Goal: Information Seeking & Learning: Learn about a topic

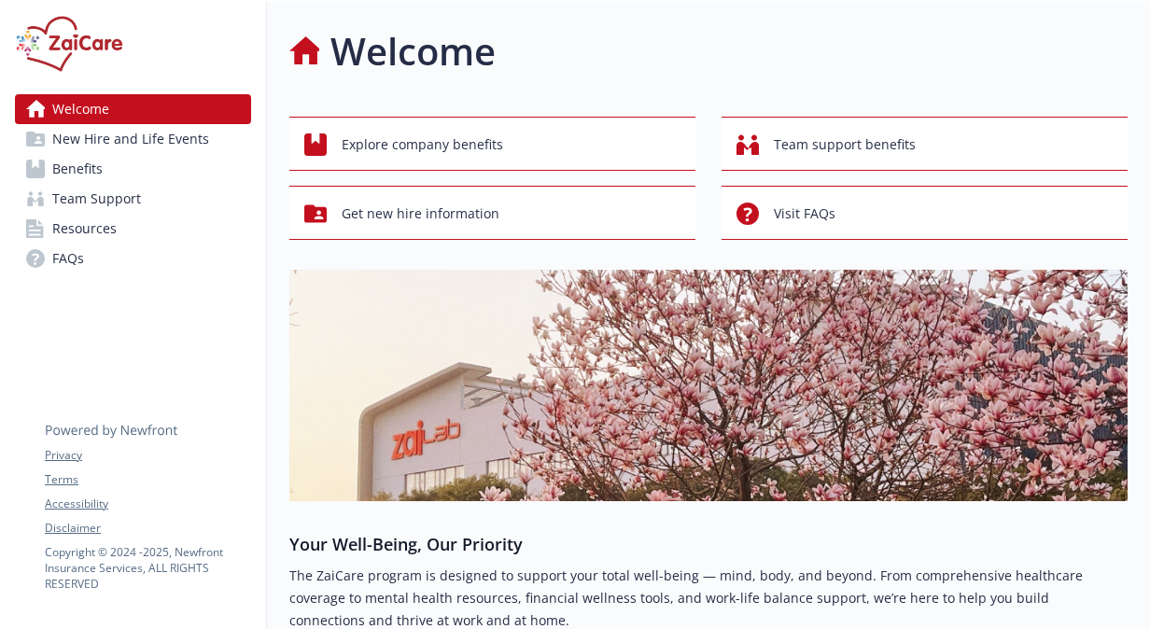
click at [207, 179] on link "Benefits" at bounding box center [133, 169] width 236 height 30
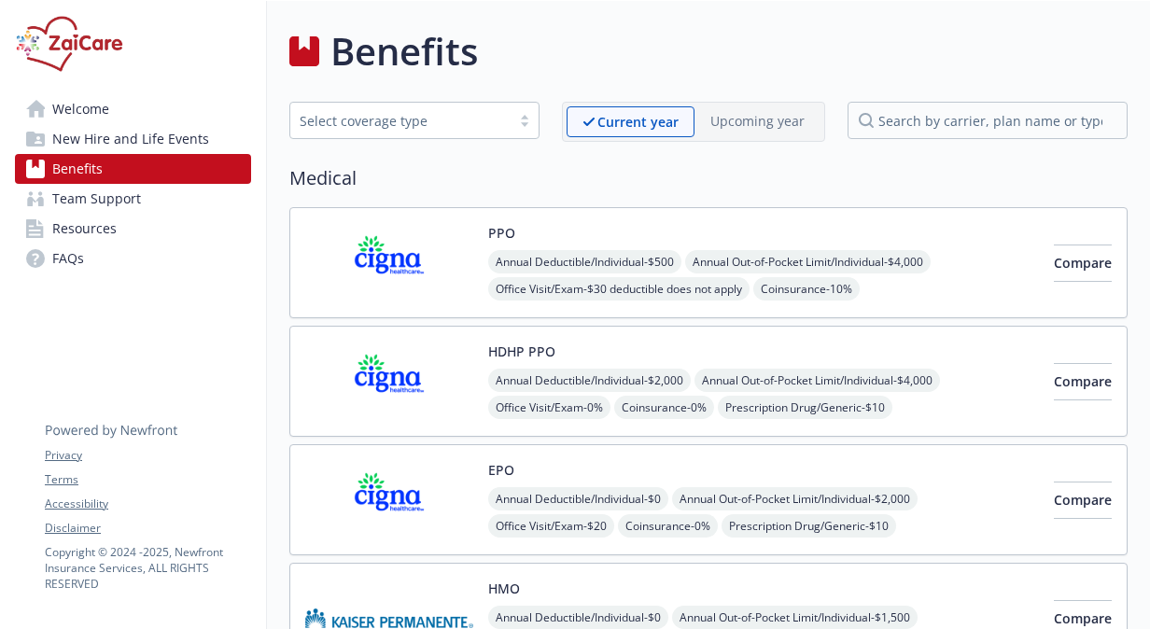
click at [416, 269] on img at bounding box center [389, 262] width 168 height 79
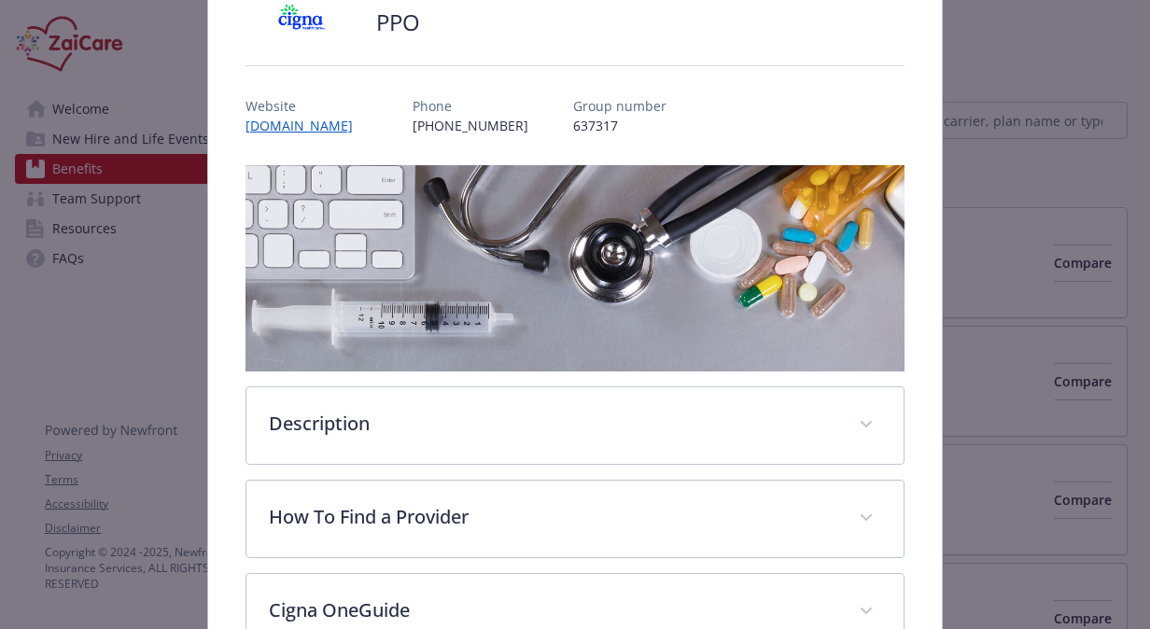
scroll to position [243, 0]
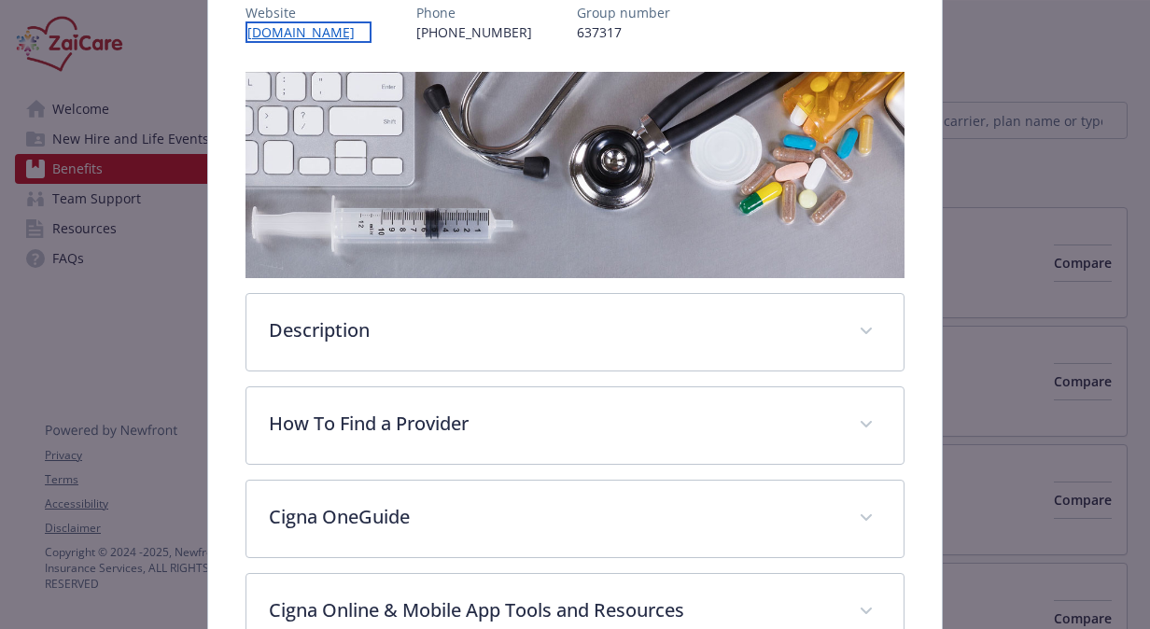
click at [340, 27] on link "[DOMAIN_NAME]" at bounding box center [309, 31] width 126 height 21
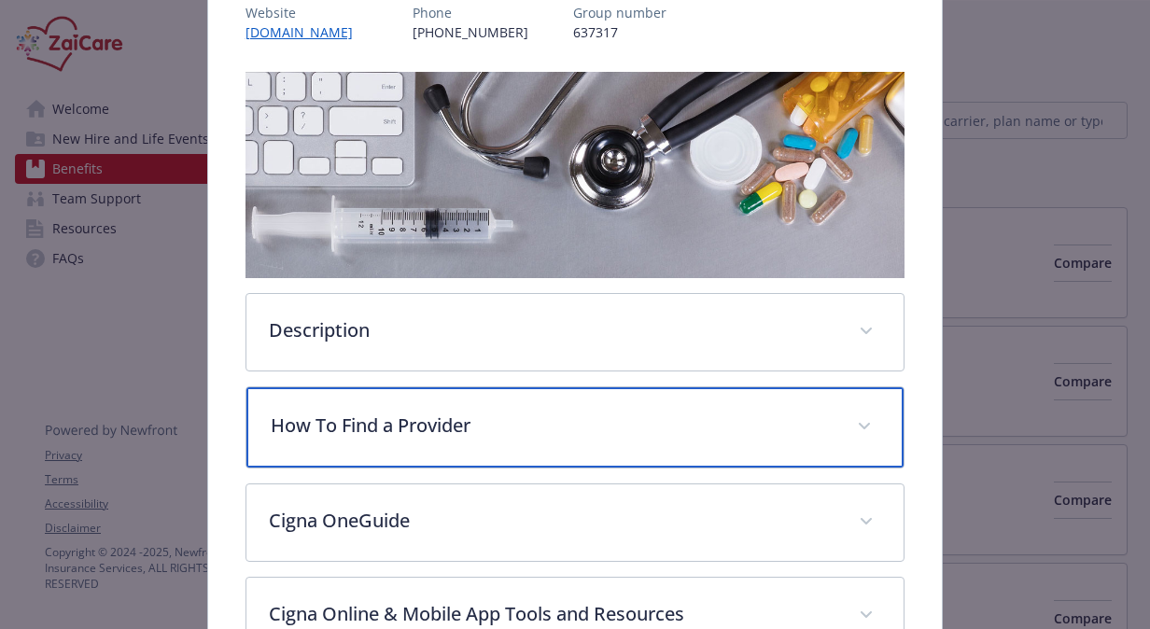
click at [669, 412] on p "How To Find a Provider" at bounding box center [553, 426] width 564 height 28
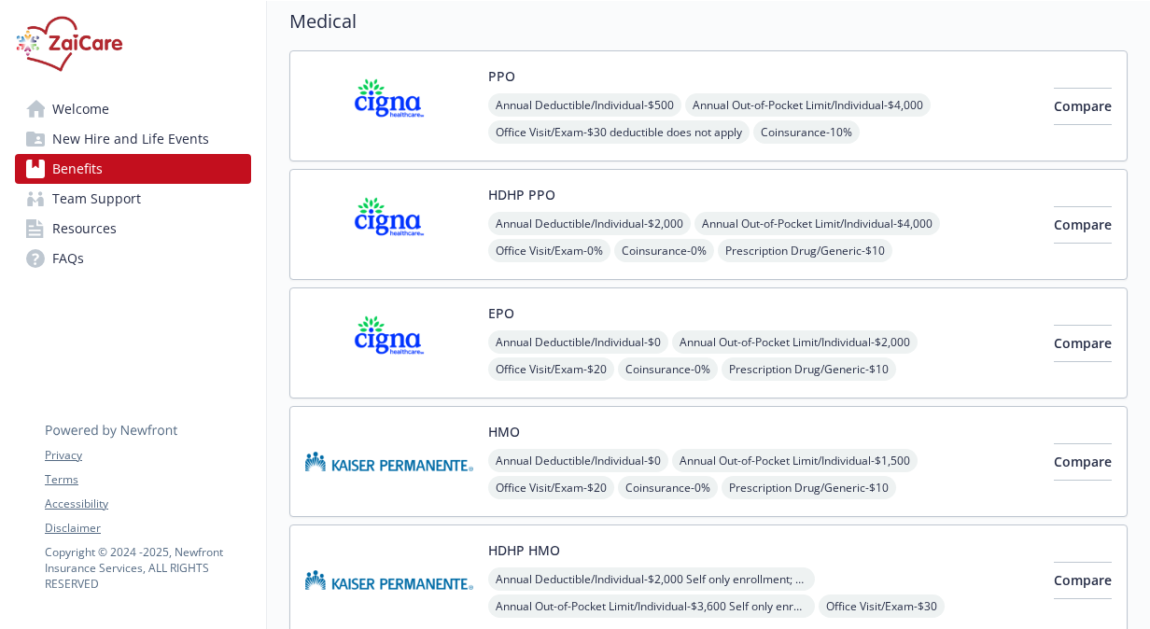
scroll to position [187, 0]
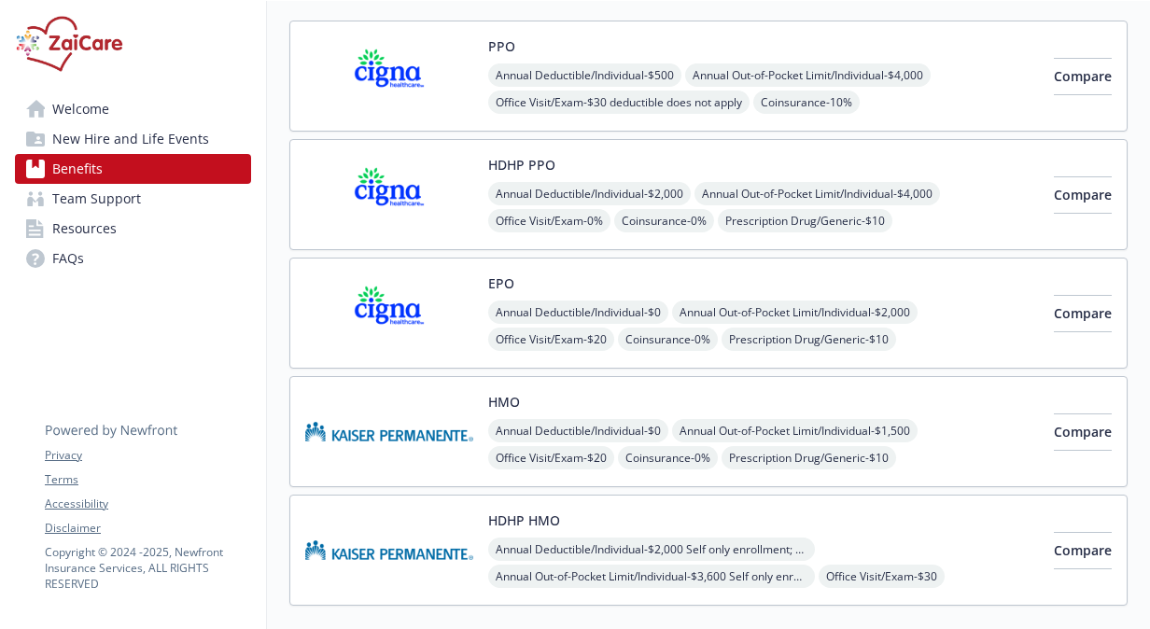
click at [506, 165] on button "HDHP PPO" at bounding box center [521, 165] width 67 height 20
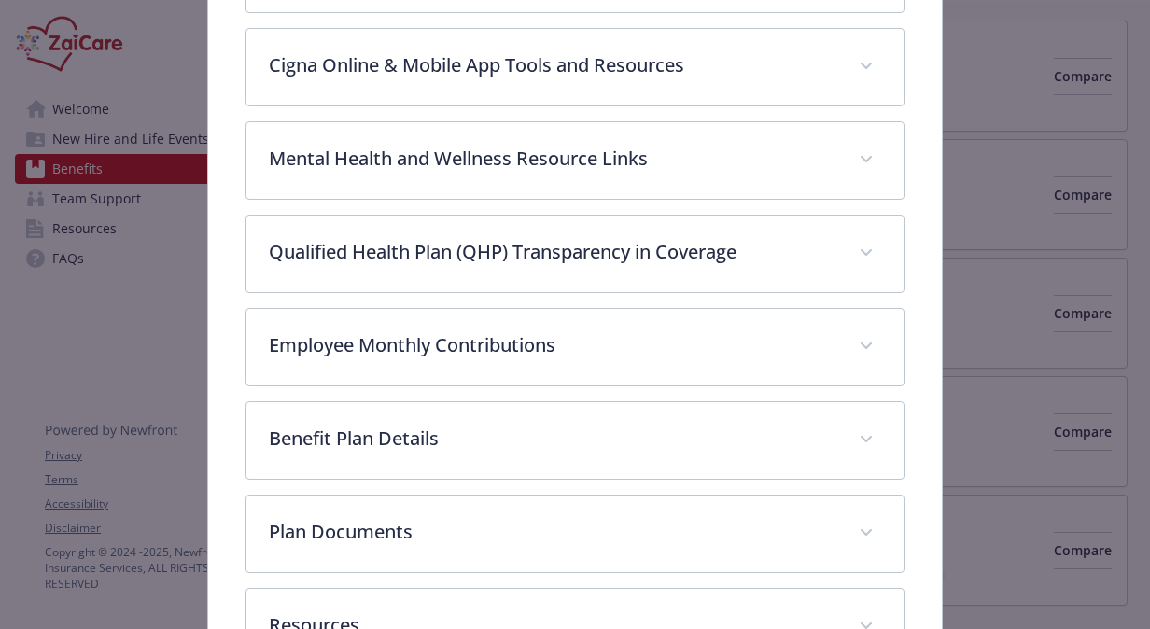
scroll to position [803, 0]
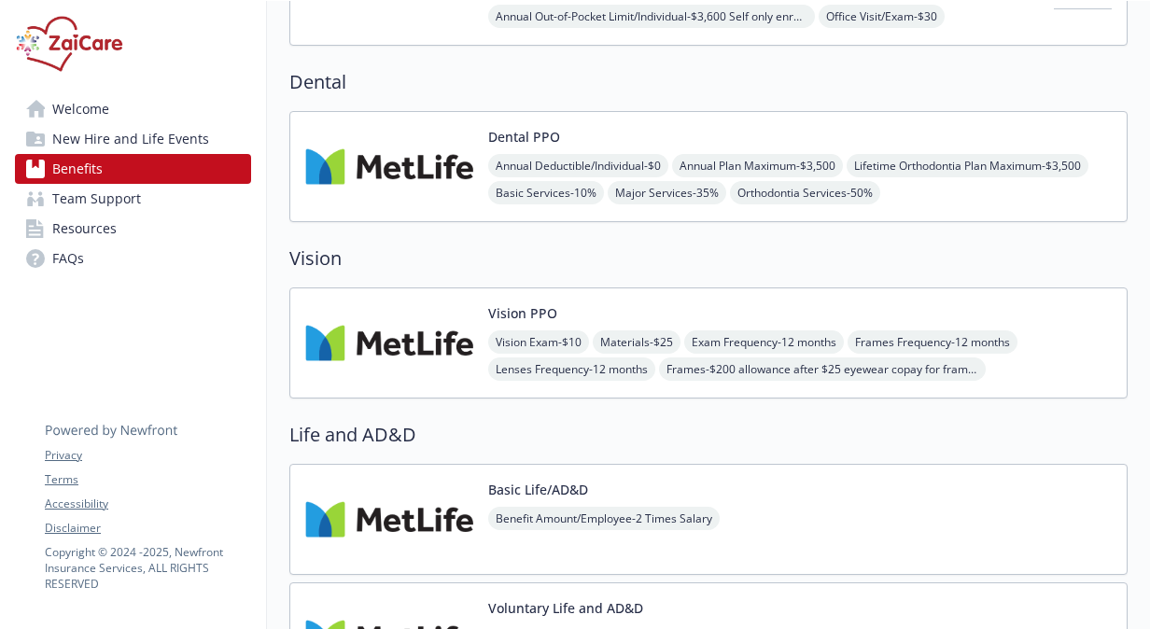
scroll to position [840, 0]
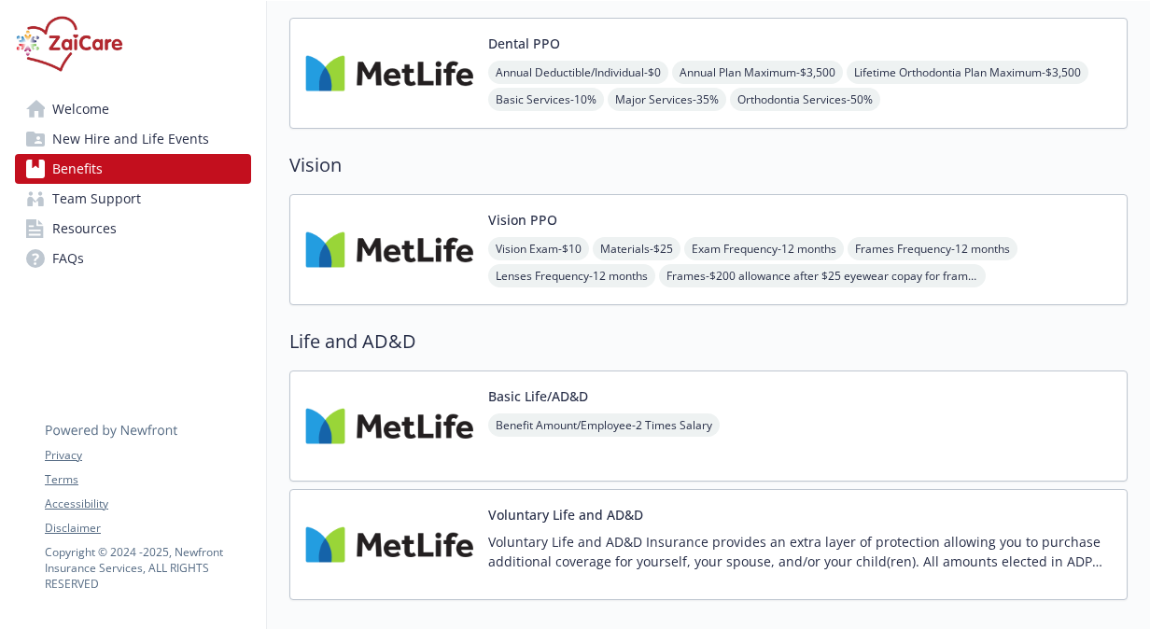
click at [534, 210] on button "Vision PPO" at bounding box center [522, 220] width 69 height 20
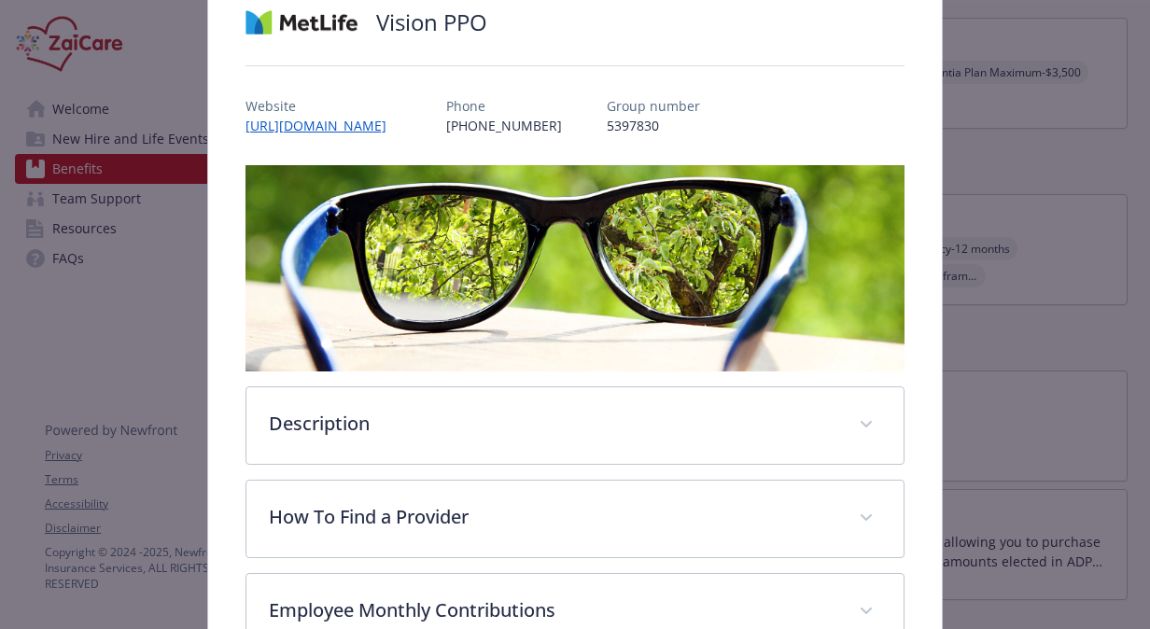
scroll to position [56, 0]
